Goal: Information Seeking & Learning: Compare options

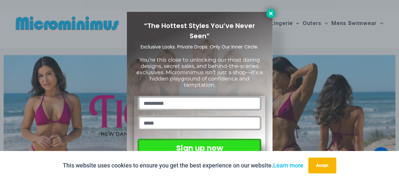
click at [271, 13] on icon at bounding box center [271, 14] width 4 height 4
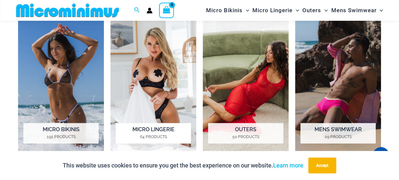
scroll to position [459, 0]
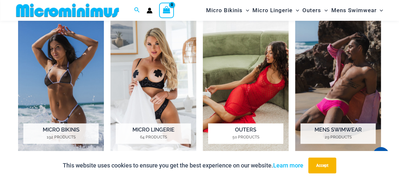
click at [237, 134] on mark "50 Products" at bounding box center [245, 137] width 75 height 6
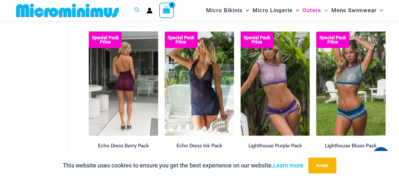
scroll to position [775, 0]
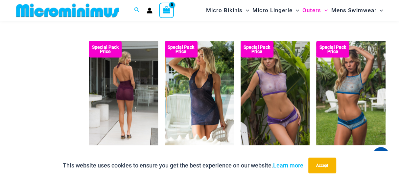
click at [123, 98] on img at bounding box center [123, 93] width 69 height 104
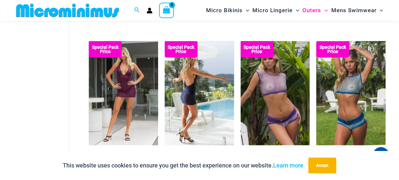
click at [210, 99] on img at bounding box center [199, 93] width 69 height 104
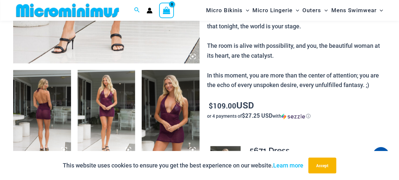
scroll to position [277, 0]
click at [103, 98] on img at bounding box center [107, 112] width 58 height 87
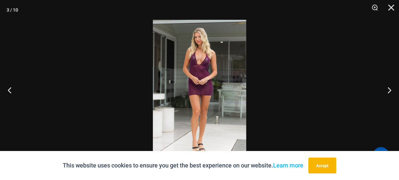
click at [201, 88] on img at bounding box center [199, 90] width 93 height 140
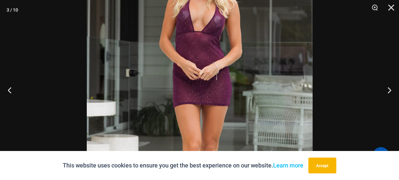
click at [201, 88] on img at bounding box center [200, 92] width 226 height 339
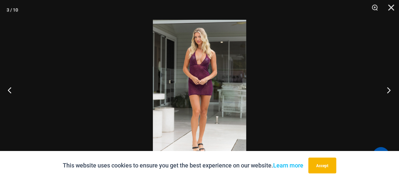
click at [390, 88] on button "Next" at bounding box center [387, 89] width 25 height 33
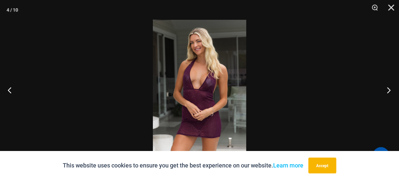
click at [387, 89] on button "Next" at bounding box center [387, 89] width 25 height 33
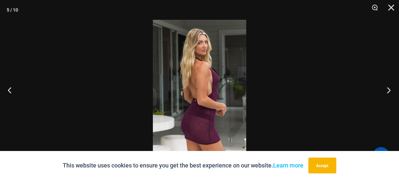
click at [387, 89] on button "Next" at bounding box center [387, 89] width 25 height 33
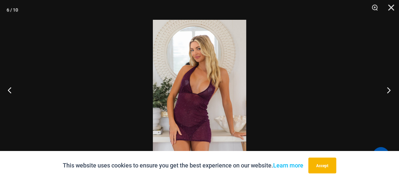
click at [384, 89] on button "Next" at bounding box center [387, 89] width 25 height 33
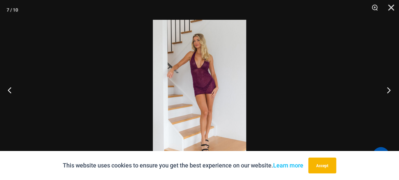
click at [381, 89] on button "Next" at bounding box center [387, 89] width 25 height 33
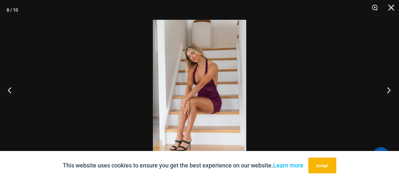
click at [381, 89] on button "Next" at bounding box center [387, 89] width 25 height 33
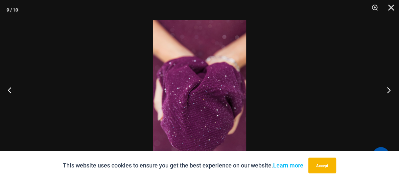
click at [381, 88] on button "Next" at bounding box center [387, 89] width 25 height 33
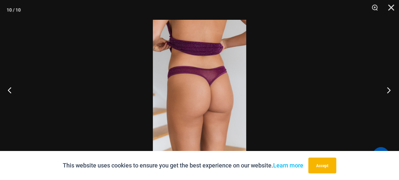
click at [381, 88] on button "Next" at bounding box center [387, 89] width 25 height 33
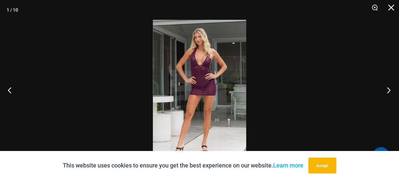
click at [381, 88] on button "Next" at bounding box center [387, 89] width 25 height 33
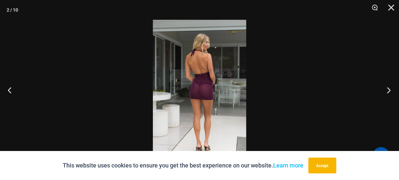
click at [381, 88] on button "Next" at bounding box center [387, 89] width 25 height 33
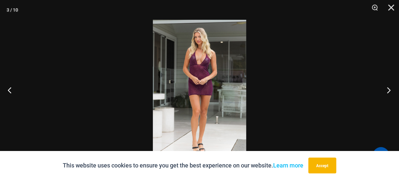
click at [381, 88] on button "Next" at bounding box center [387, 89] width 25 height 33
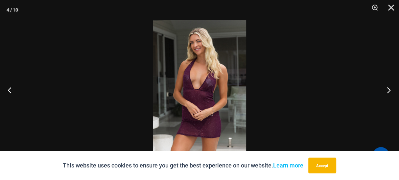
click at [381, 88] on button "Next" at bounding box center [387, 89] width 25 height 33
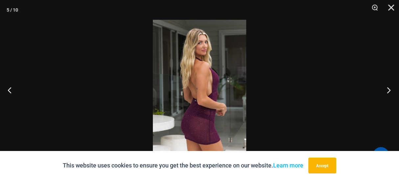
click at [381, 88] on button "Next" at bounding box center [387, 89] width 25 height 33
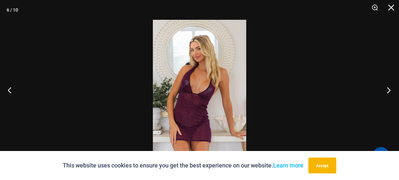
click at [381, 88] on button "Next" at bounding box center [387, 89] width 25 height 33
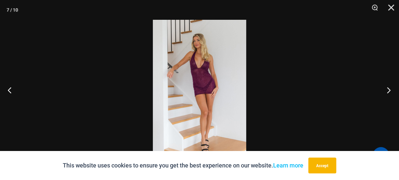
click at [381, 88] on button "Next" at bounding box center [387, 89] width 25 height 33
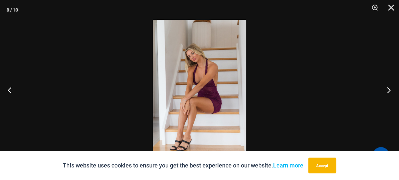
click at [380, 87] on button "Next" at bounding box center [387, 89] width 25 height 33
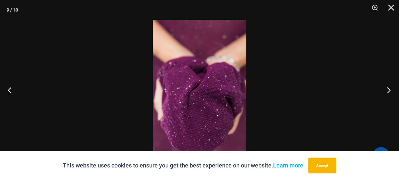
click at [380, 87] on button "Next" at bounding box center [387, 89] width 25 height 33
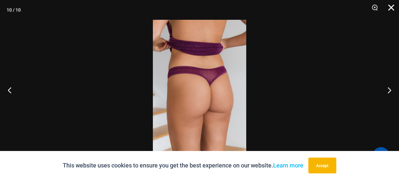
click at [394, 10] on button "Close" at bounding box center [389, 10] width 16 height 20
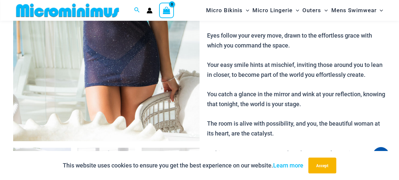
scroll to position [200, 0]
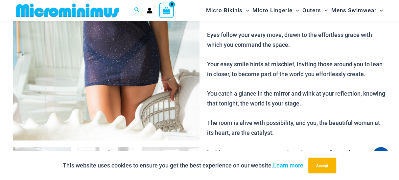
click at [122, 72] on img at bounding box center [106, 0] width 187 height 280
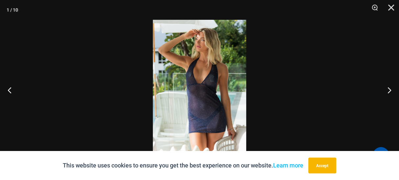
click at [217, 87] on img at bounding box center [199, 90] width 93 height 140
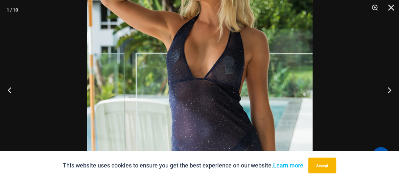
click at [218, 85] on img at bounding box center [200, 93] width 226 height 339
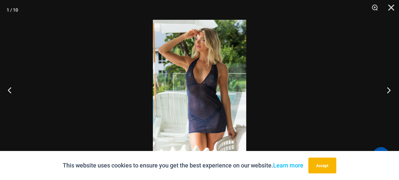
click at [388, 90] on button "Next" at bounding box center [387, 89] width 25 height 33
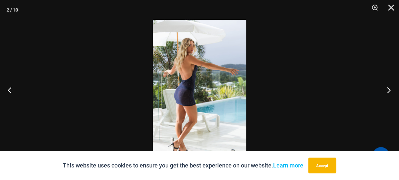
click at [388, 90] on button "Next" at bounding box center [387, 89] width 25 height 33
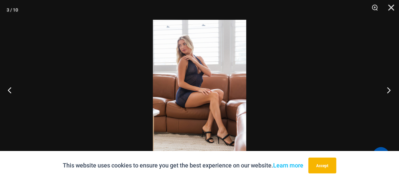
click at [388, 88] on button "Next" at bounding box center [387, 89] width 25 height 33
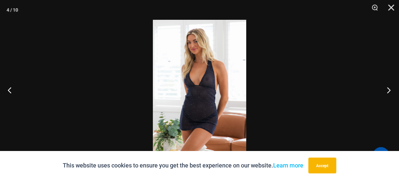
click at [388, 88] on button "Next" at bounding box center [387, 89] width 25 height 33
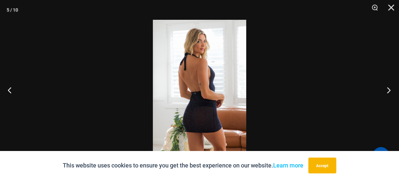
click at [389, 88] on button "Next" at bounding box center [387, 89] width 25 height 33
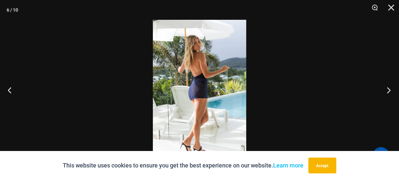
click at [389, 88] on button "Next" at bounding box center [387, 89] width 25 height 33
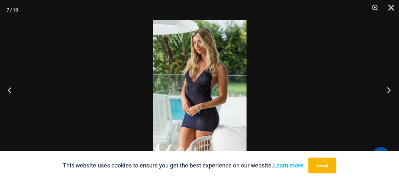
click at [389, 88] on button "Next" at bounding box center [387, 89] width 25 height 33
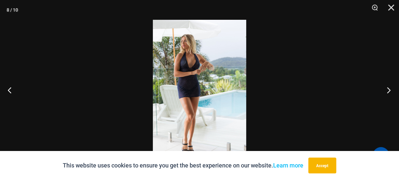
click at [390, 87] on button "Next" at bounding box center [387, 89] width 25 height 33
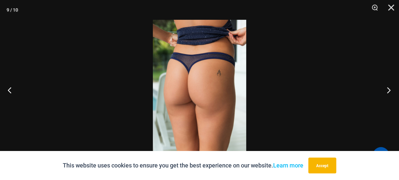
click at [390, 86] on button "Next" at bounding box center [387, 89] width 25 height 33
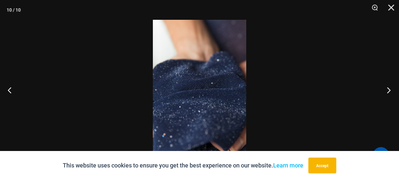
click at [390, 86] on button "Next" at bounding box center [387, 89] width 25 height 33
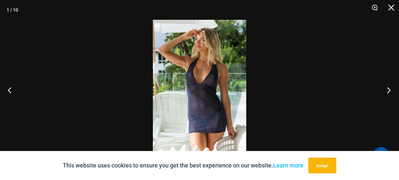
click at [390, 86] on button "Next" at bounding box center [387, 89] width 25 height 33
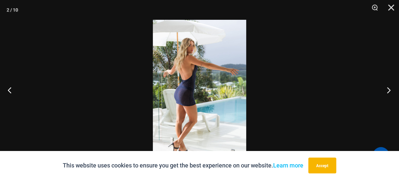
click at [390, 86] on button "Next" at bounding box center [387, 89] width 25 height 33
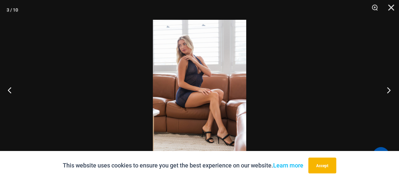
click at [390, 86] on button "Next" at bounding box center [387, 89] width 25 height 33
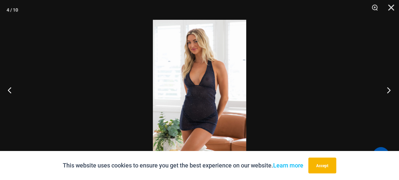
click at [390, 85] on button "Next" at bounding box center [387, 89] width 25 height 33
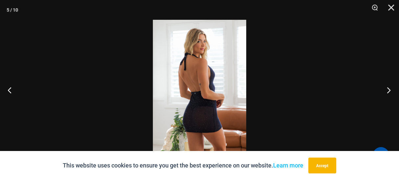
click at [390, 85] on button "Next" at bounding box center [387, 89] width 25 height 33
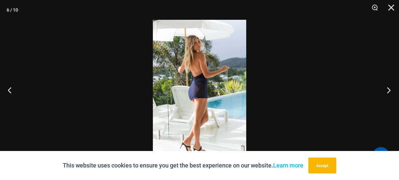
click at [390, 85] on button "Next" at bounding box center [387, 89] width 25 height 33
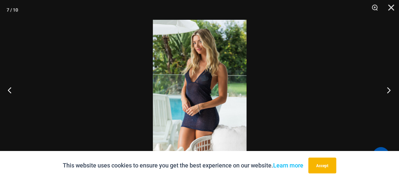
click at [390, 85] on button "Next" at bounding box center [387, 89] width 25 height 33
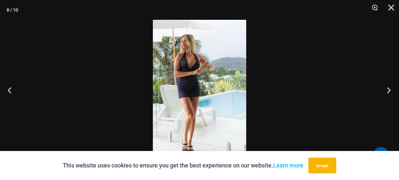
click at [390, 85] on button "Next" at bounding box center [387, 89] width 25 height 33
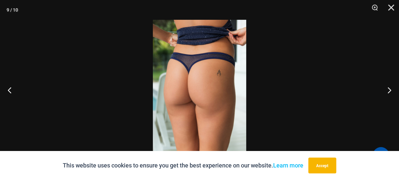
click at [228, 76] on img at bounding box center [199, 90] width 93 height 140
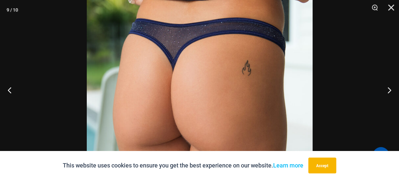
click at [228, 76] on img at bounding box center [200, 109] width 226 height 339
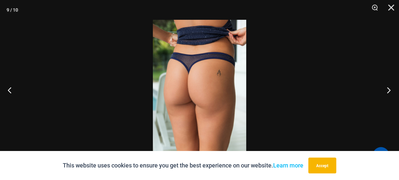
click at [392, 88] on button "Next" at bounding box center [387, 89] width 25 height 33
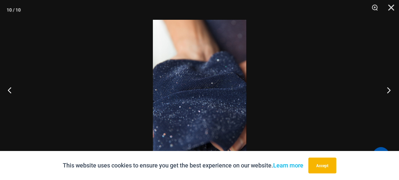
click at [390, 88] on button "Next" at bounding box center [387, 89] width 25 height 33
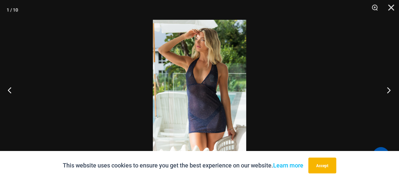
click at [387, 86] on button "Next" at bounding box center [387, 89] width 25 height 33
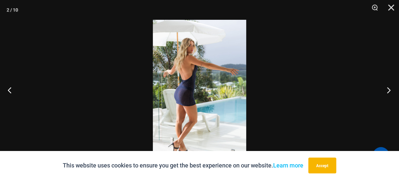
click at [386, 85] on button "Next" at bounding box center [387, 89] width 25 height 33
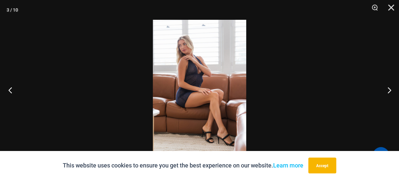
click at [12, 89] on button "Previous" at bounding box center [12, 89] width 25 height 33
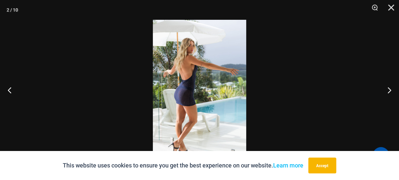
click at [197, 66] on img at bounding box center [199, 90] width 93 height 140
